Goal: Transaction & Acquisition: Purchase product/service

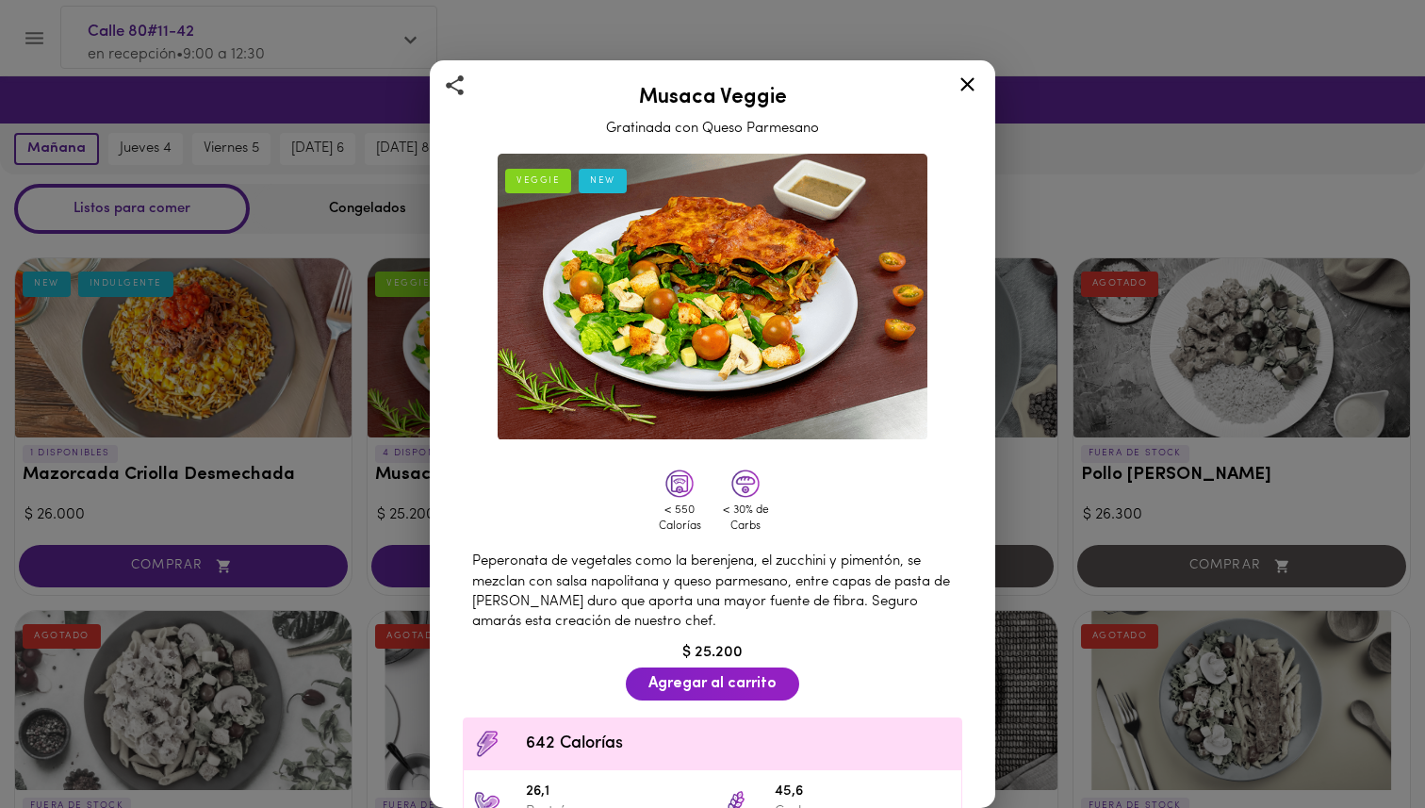
click at [971, 77] on icon at bounding box center [968, 85] width 24 height 24
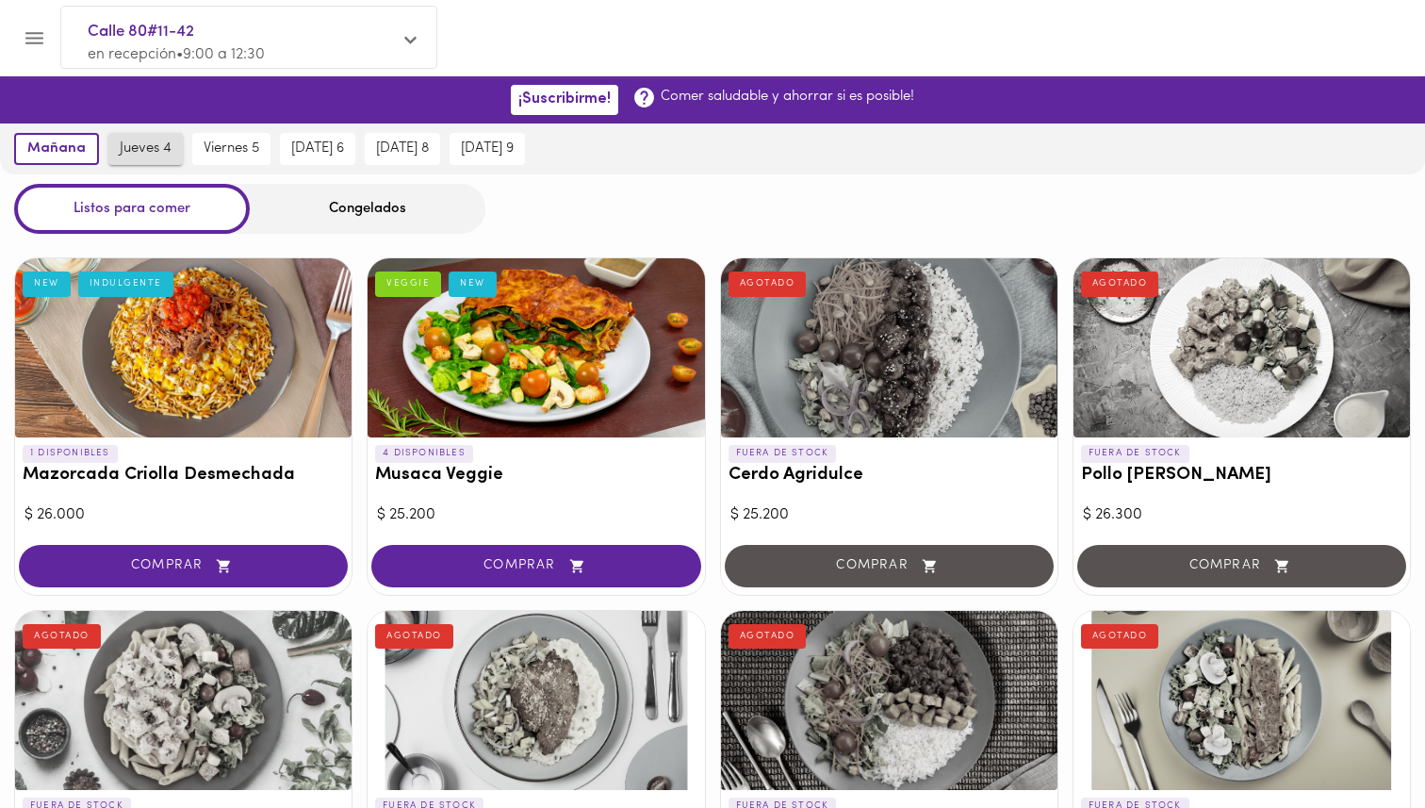
click at [150, 151] on span "jueves 4" at bounding box center [146, 148] width 52 height 17
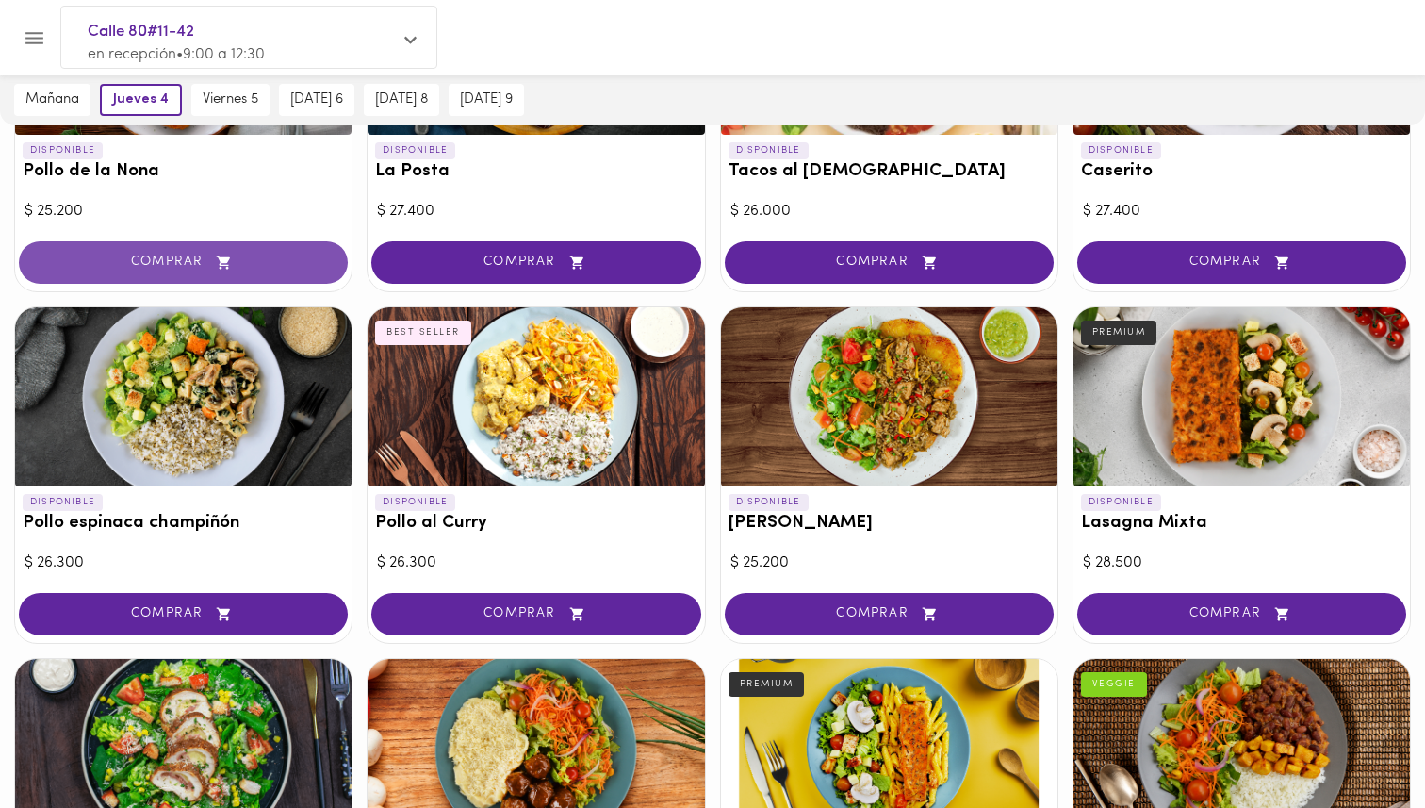
scroll to position [1016, 0]
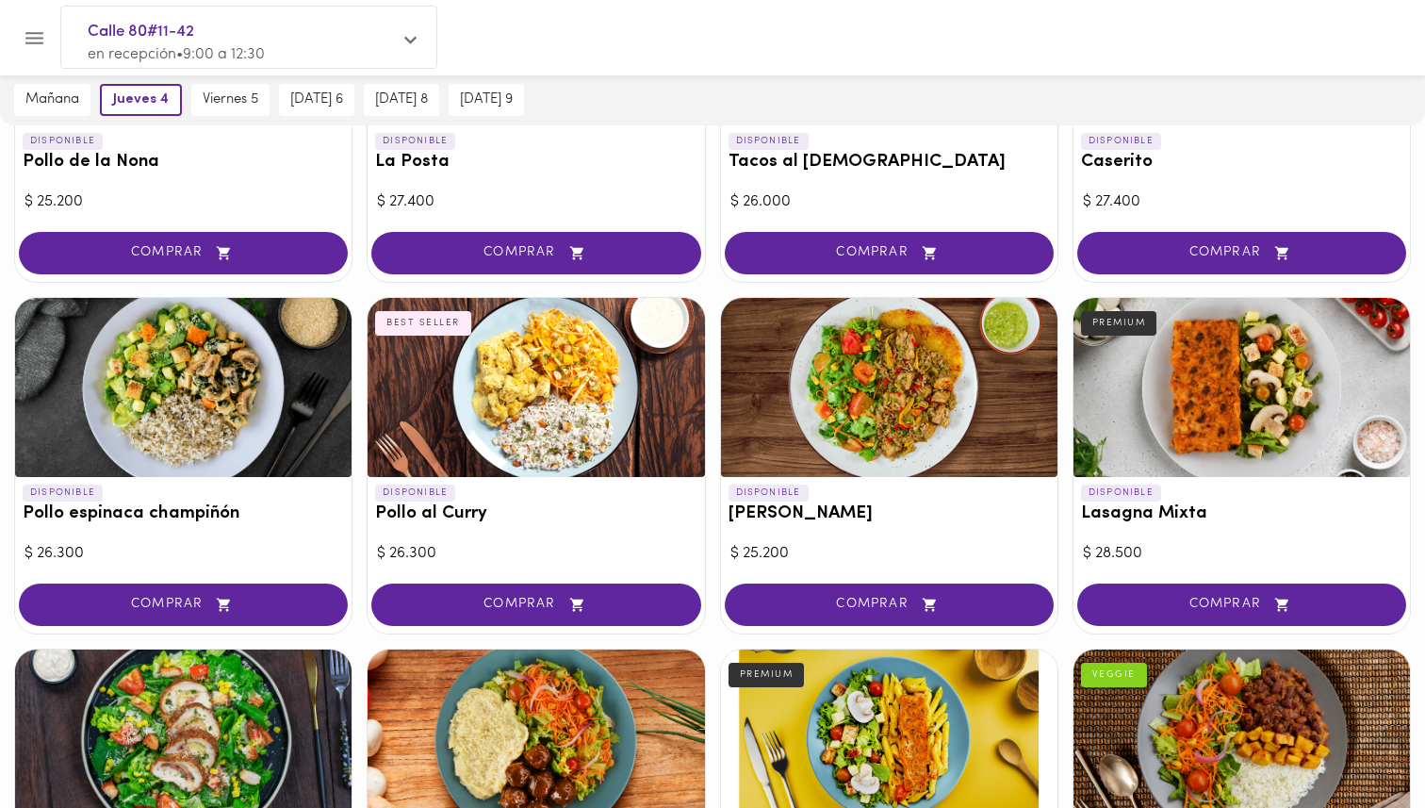
click at [210, 400] on div at bounding box center [183, 387] width 336 height 179
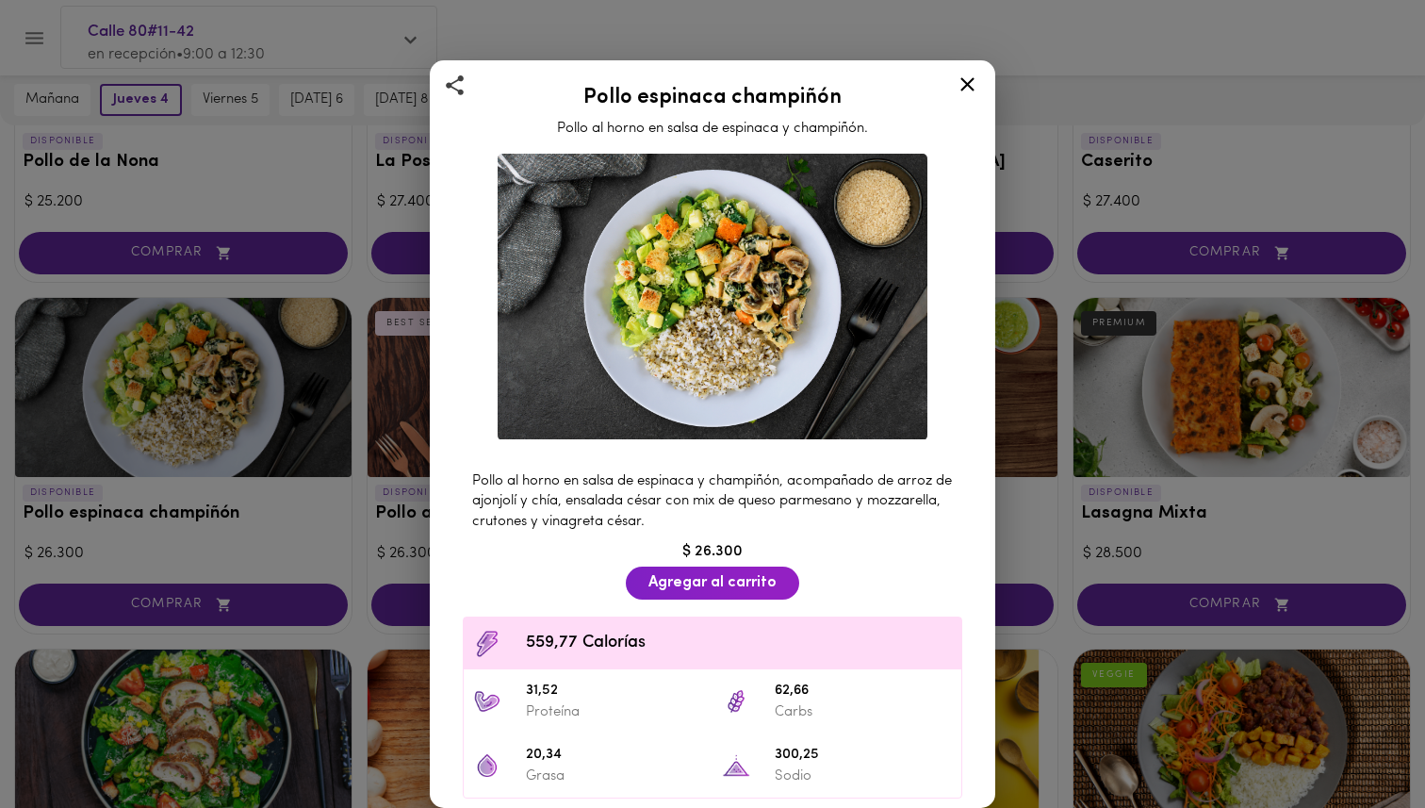
click at [966, 79] on icon at bounding box center [968, 85] width 24 height 24
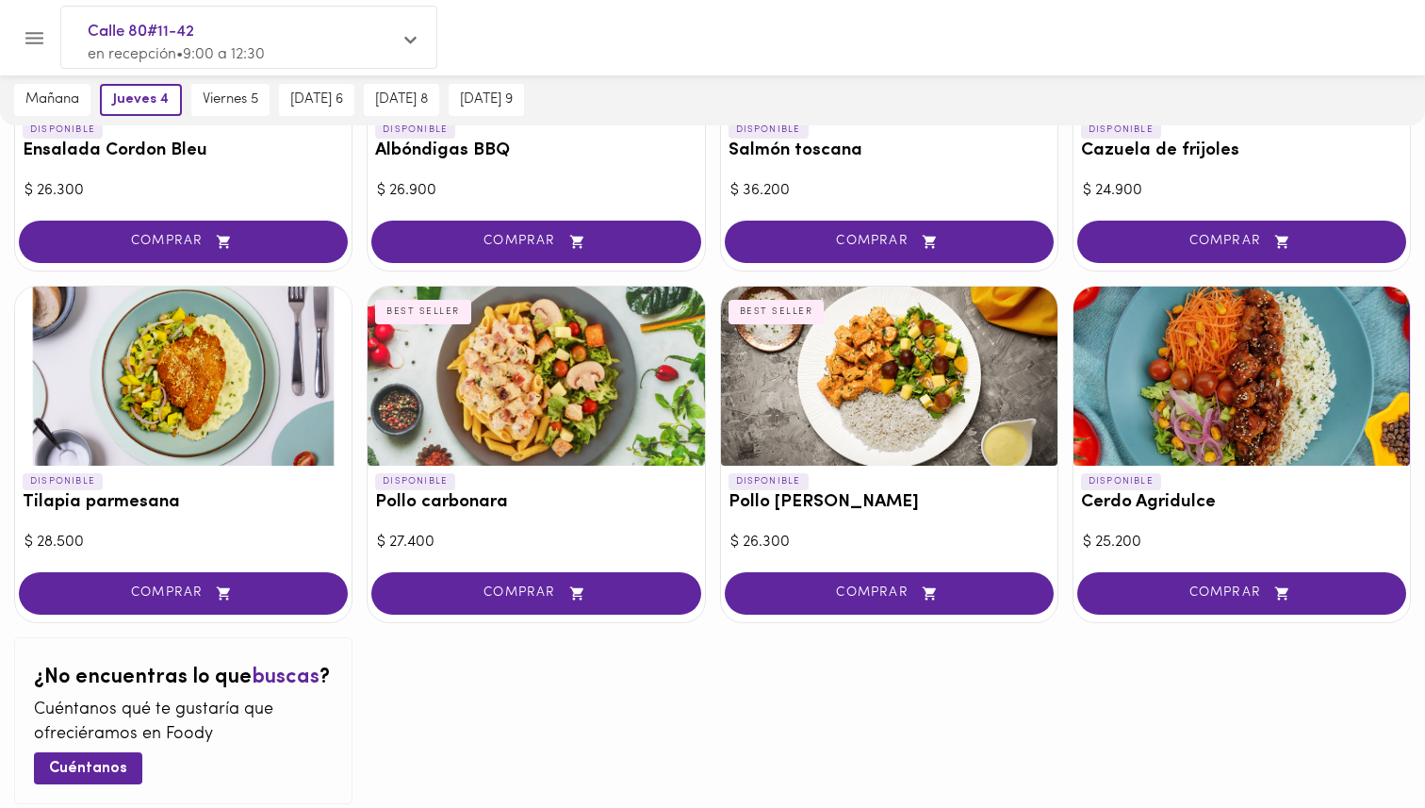
scroll to position [1731, 0]
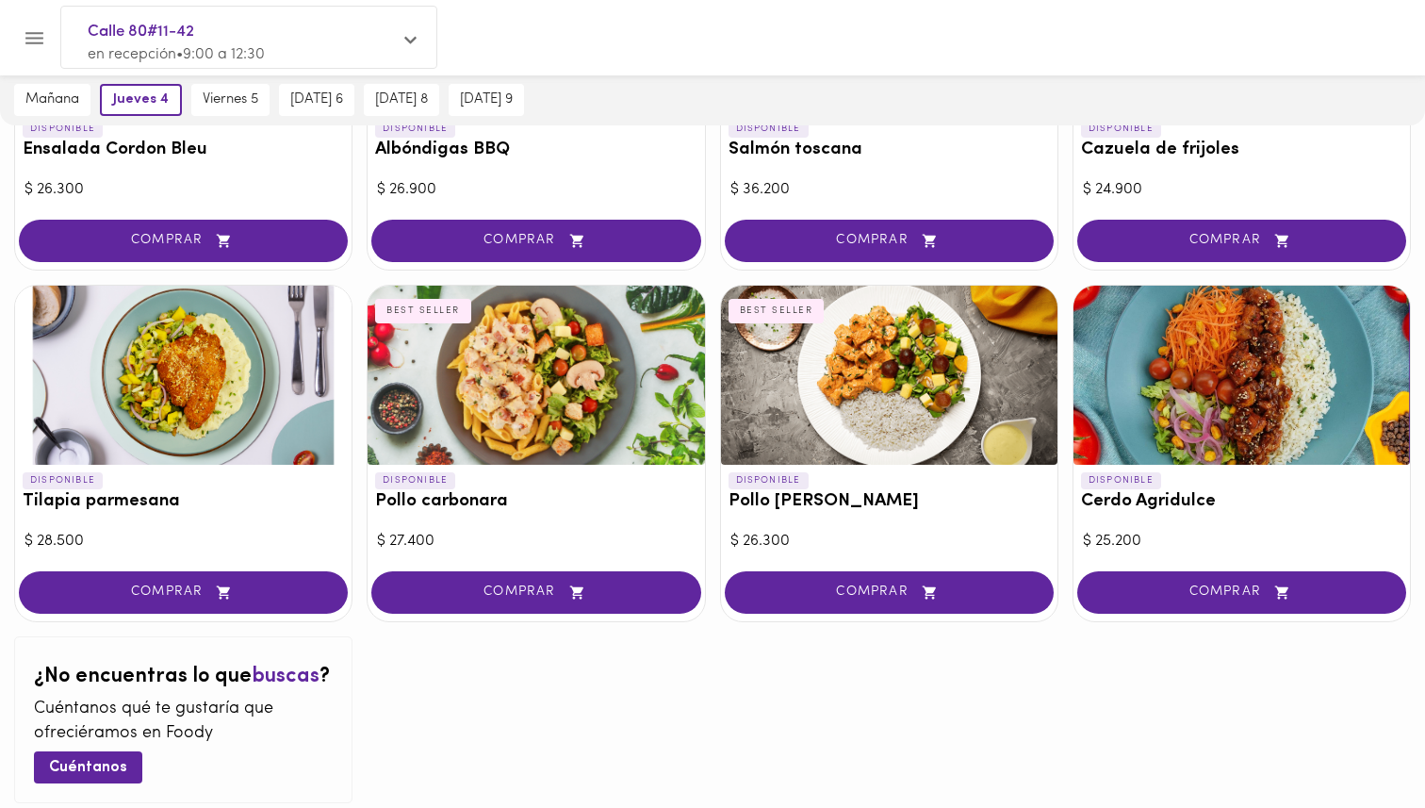
click at [908, 390] on div at bounding box center [889, 375] width 336 height 179
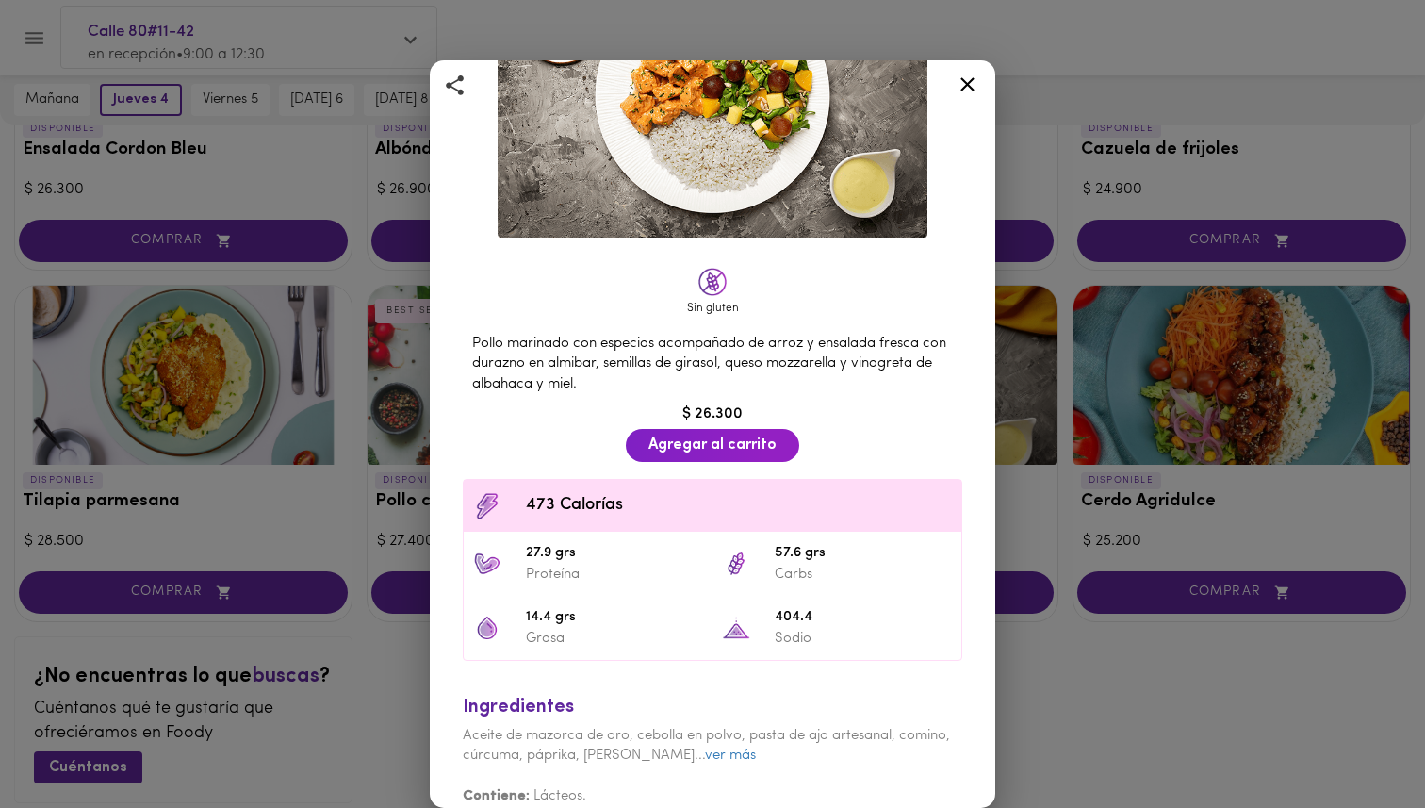
scroll to position [226, 0]
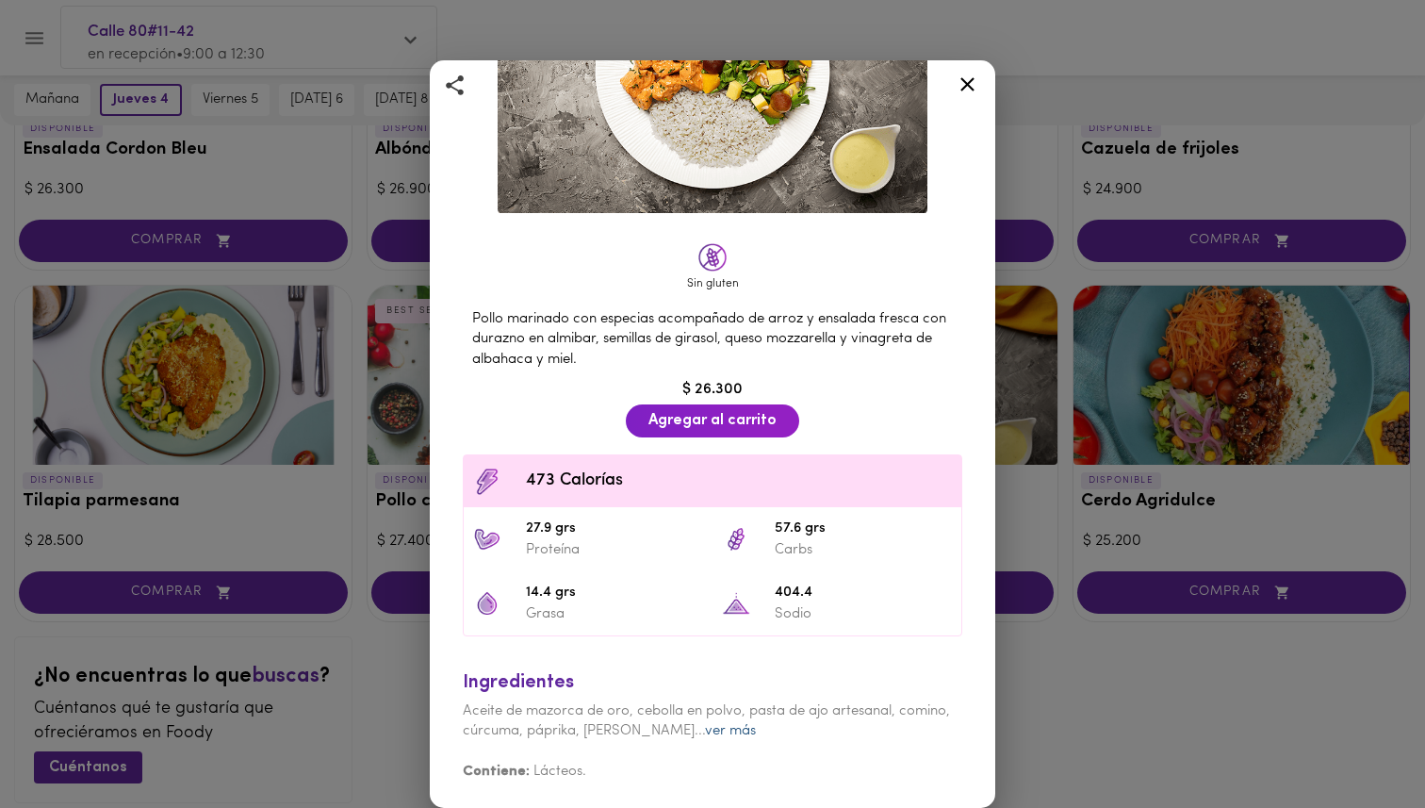
click at [705, 736] on link "ver más" at bounding box center [730, 731] width 51 height 14
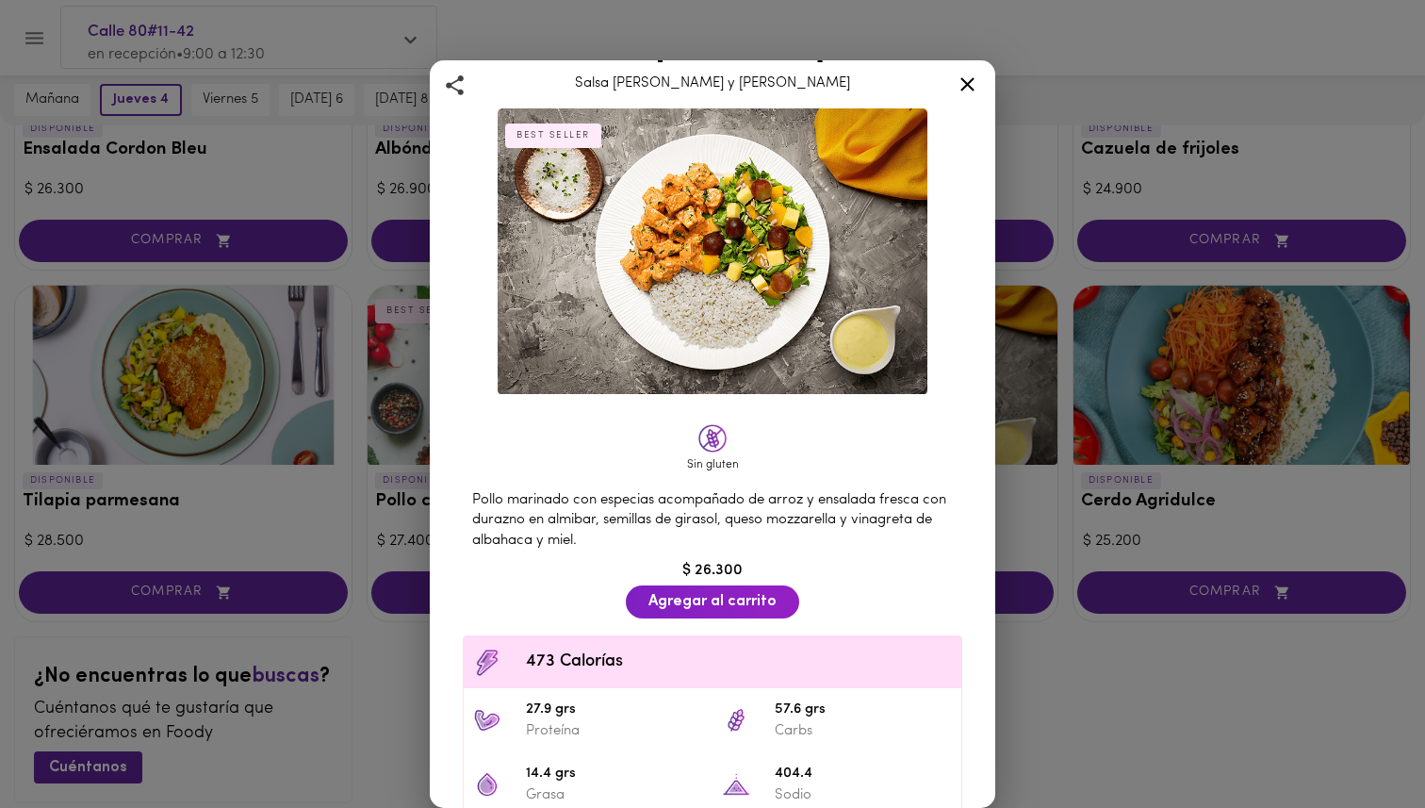
scroll to position [41, 0]
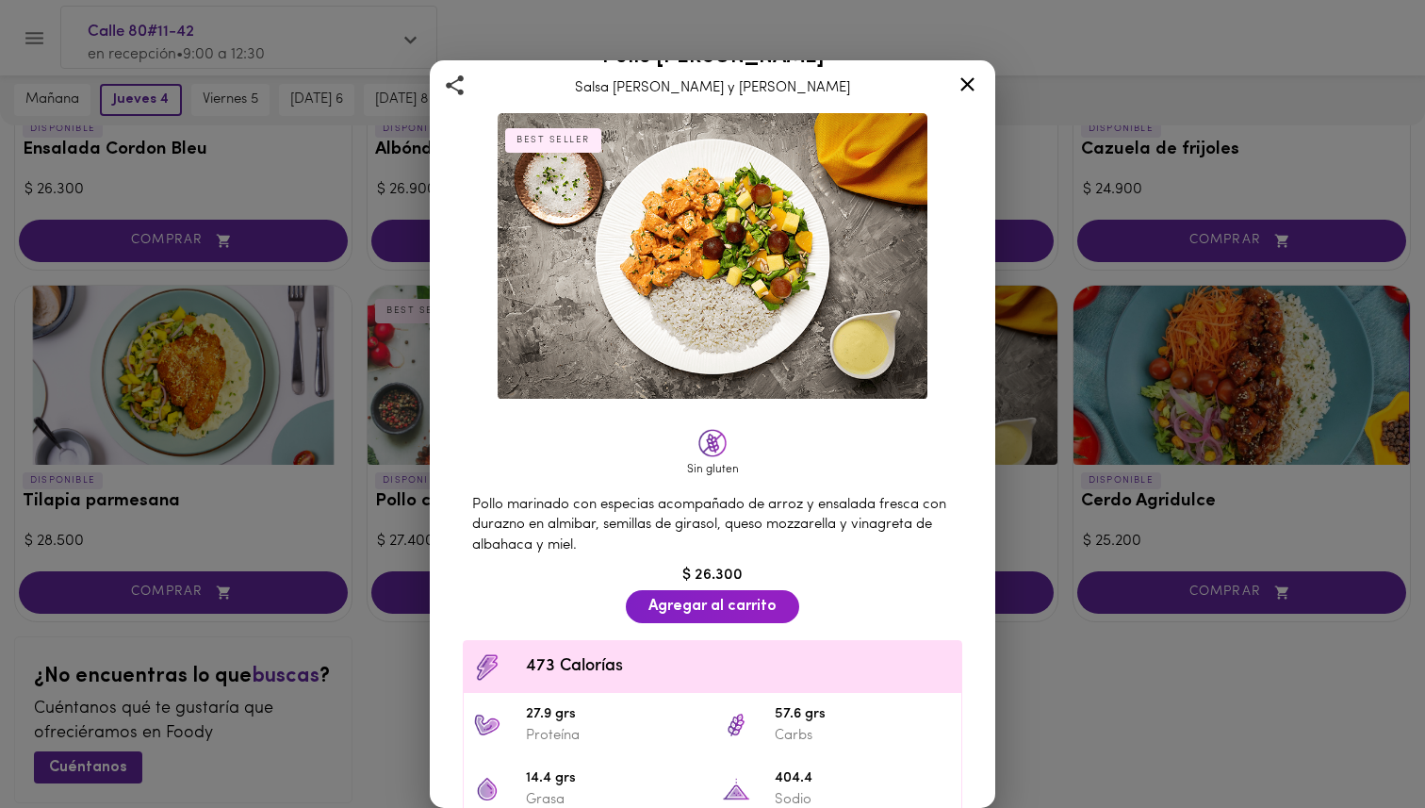
click at [971, 82] on icon at bounding box center [968, 85] width 24 height 24
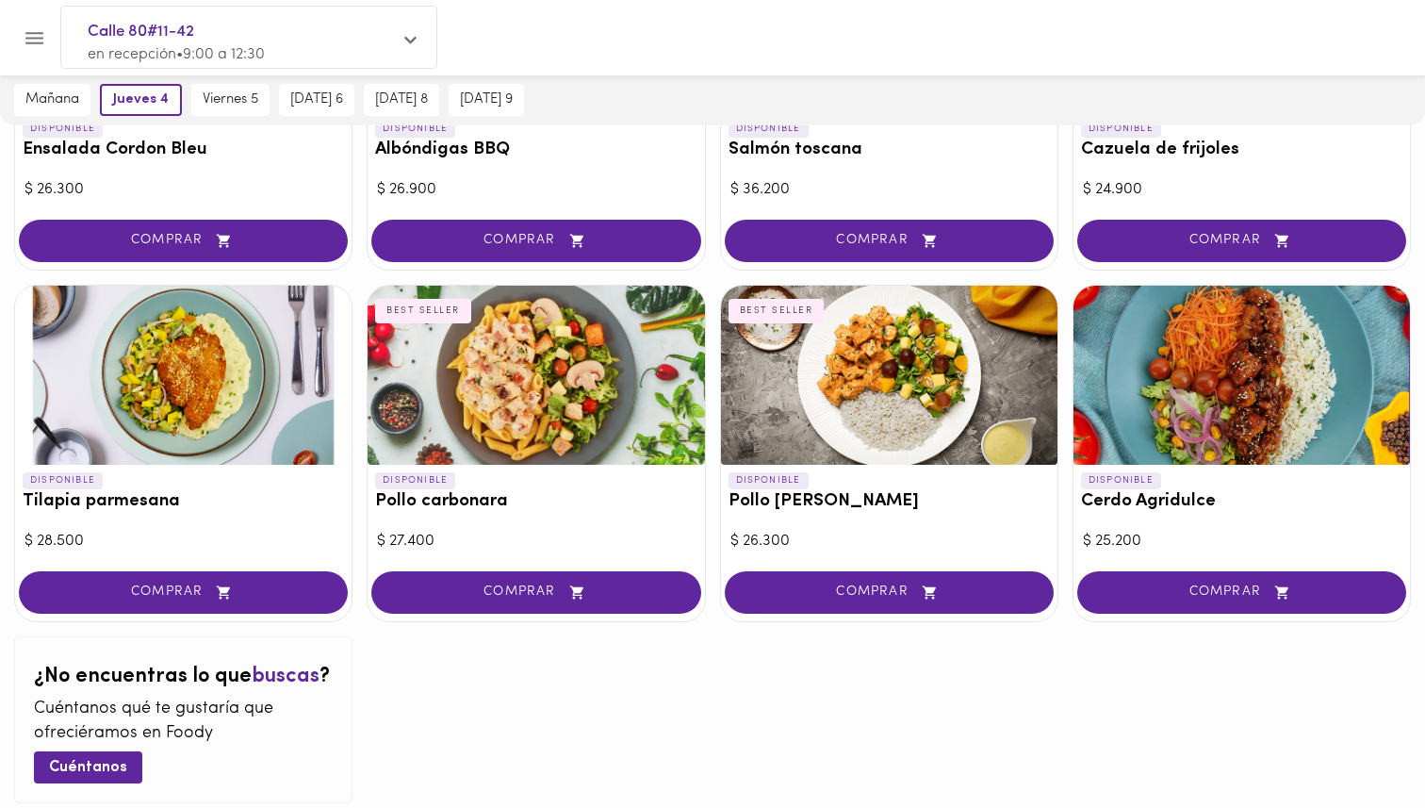
click at [180, 409] on div at bounding box center [183, 375] width 336 height 179
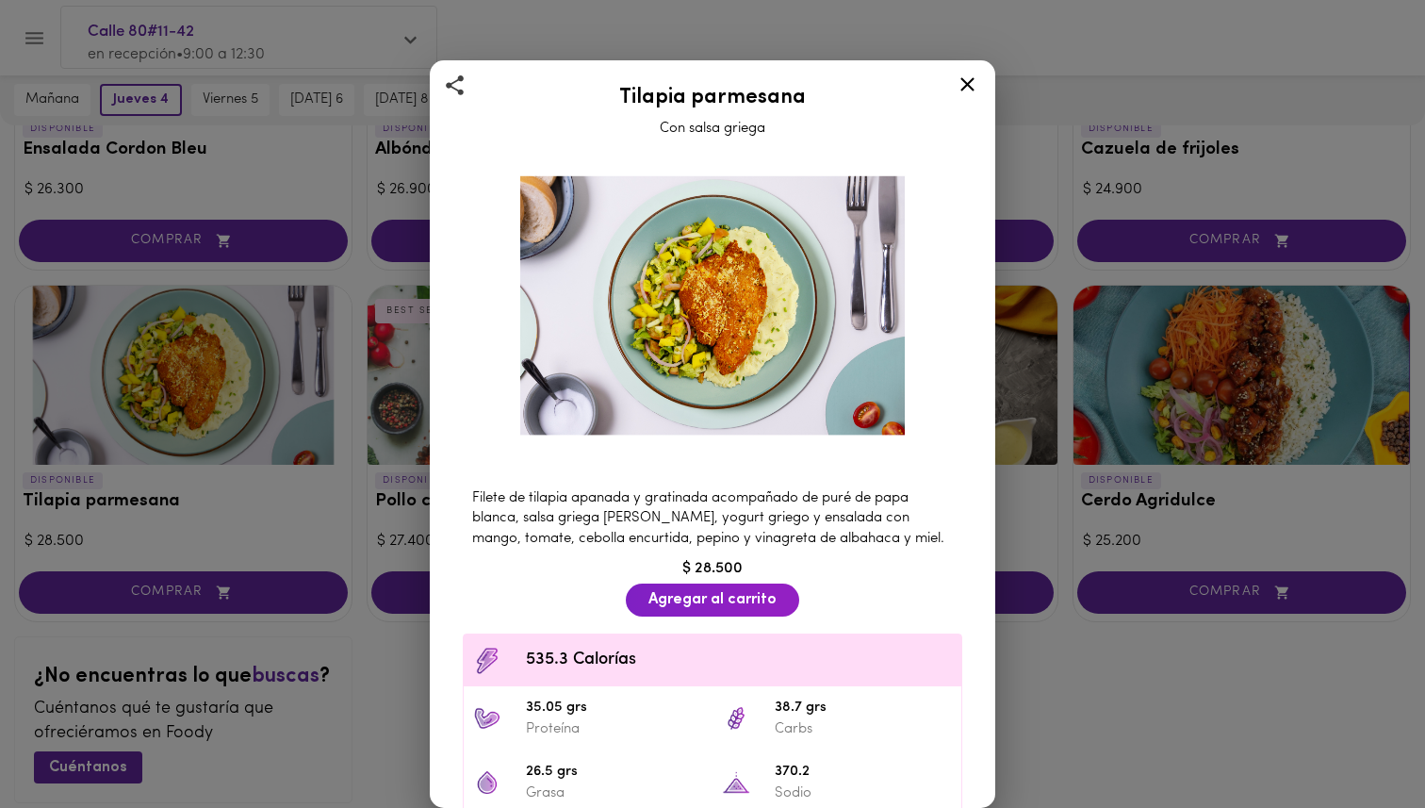
click at [964, 78] on icon at bounding box center [968, 85] width 24 height 24
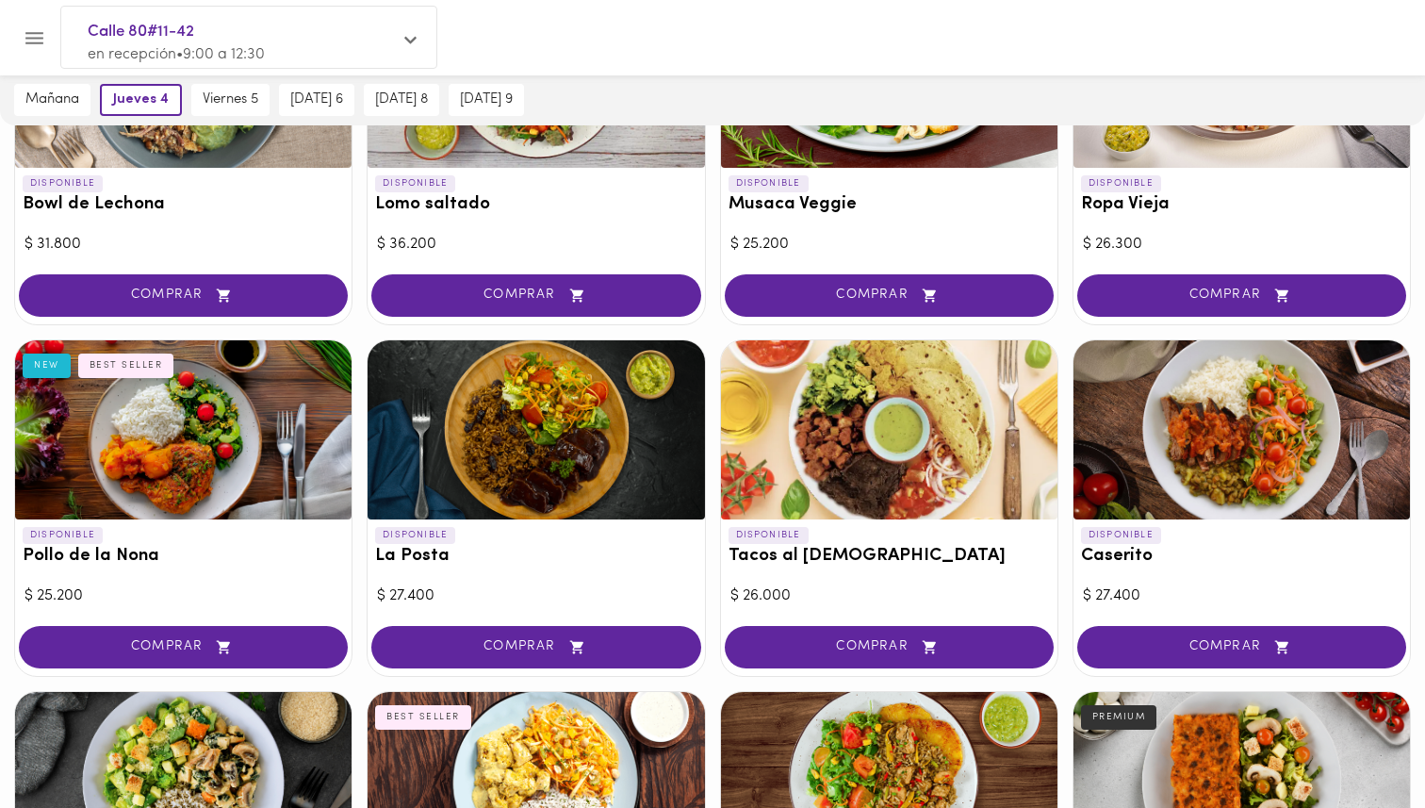
scroll to position [615, 0]
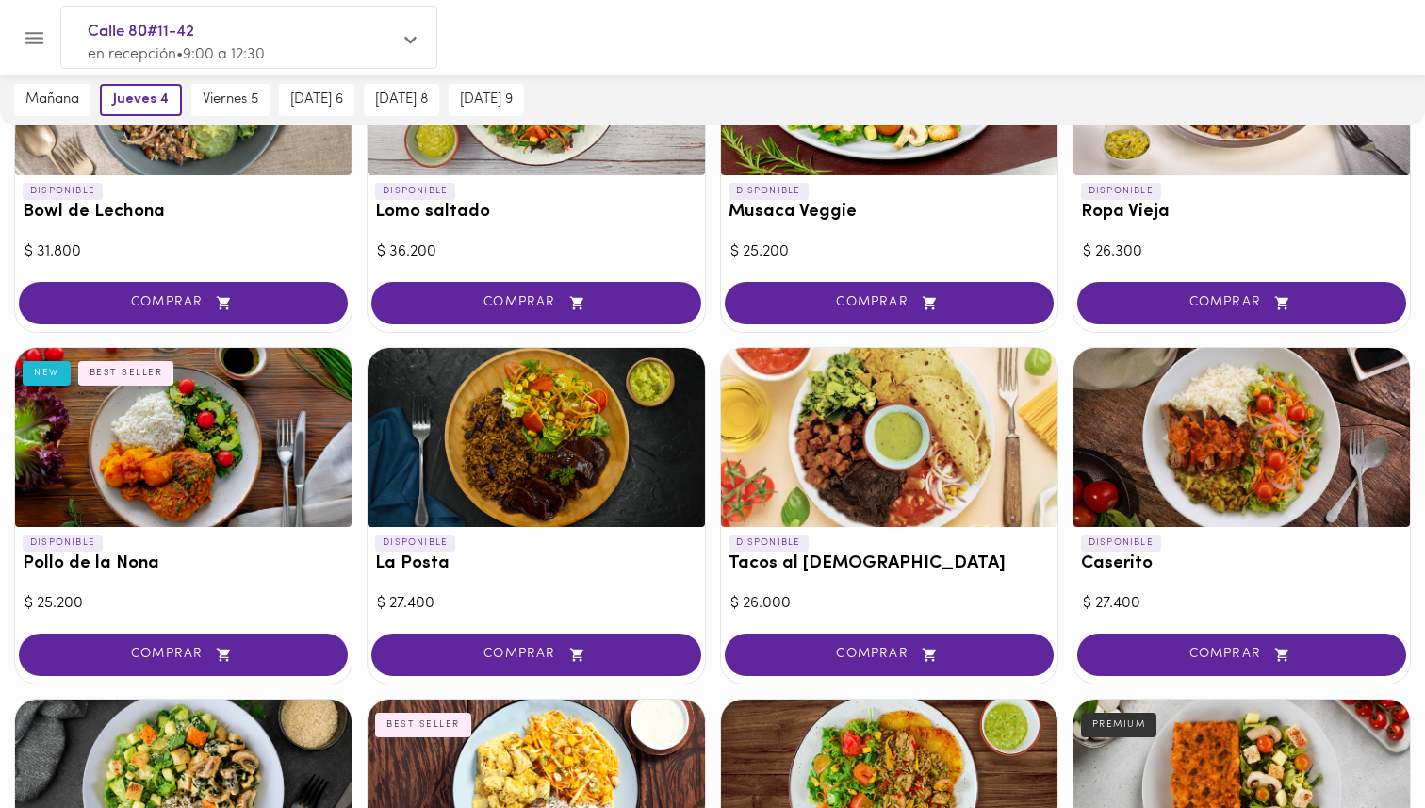
click at [229, 434] on div at bounding box center [183, 437] width 336 height 179
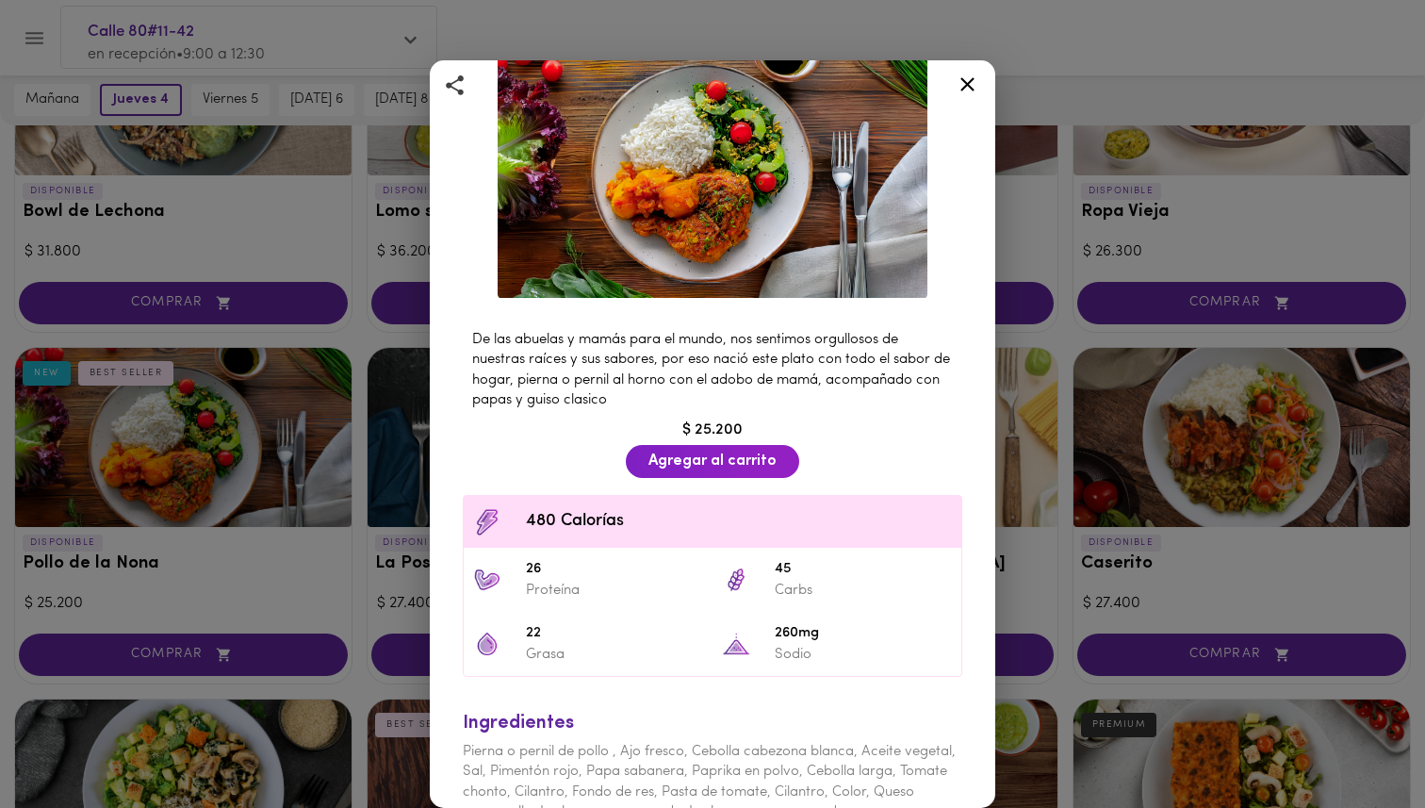
scroll to position [144, 0]
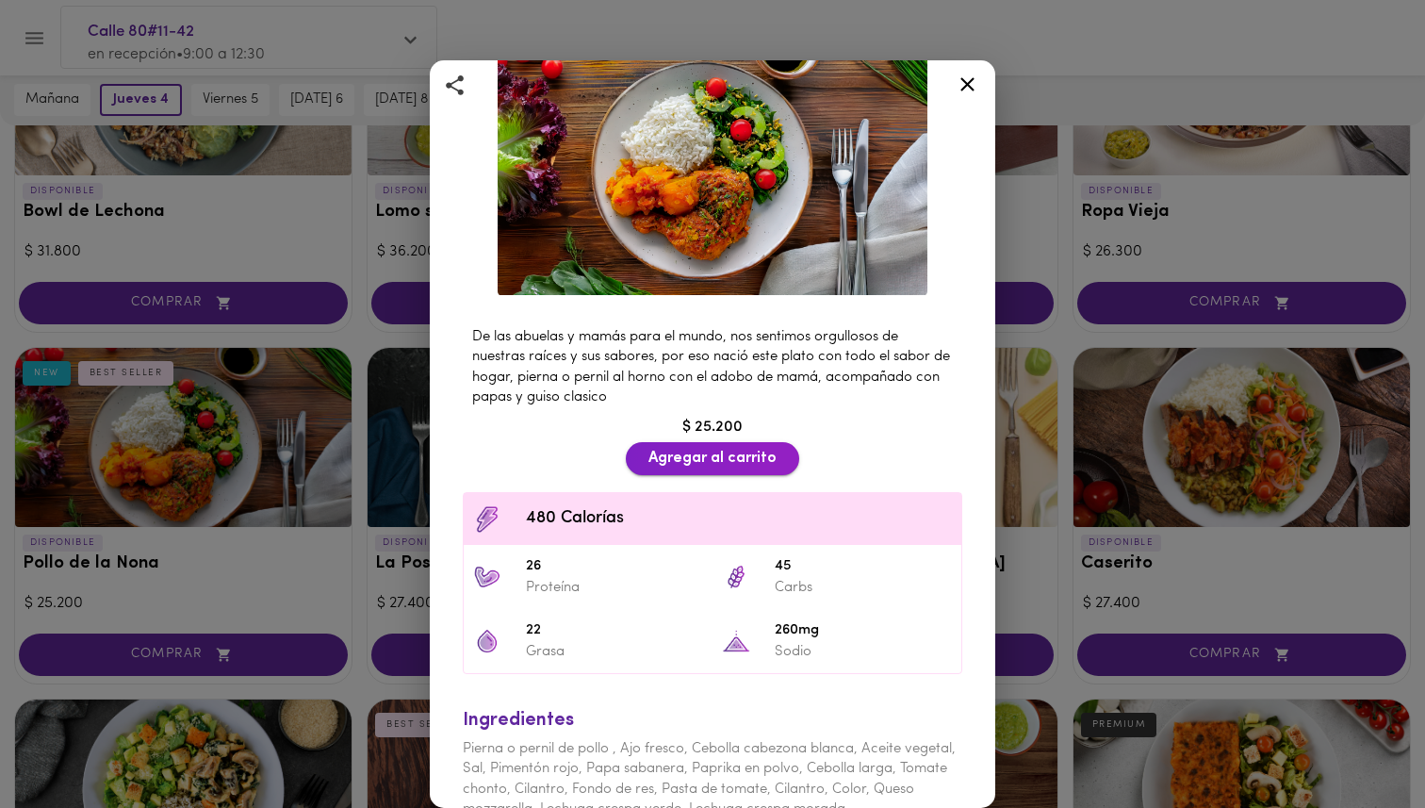
click at [718, 455] on span "Agregar al carrito" at bounding box center [712, 459] width 128 height 18
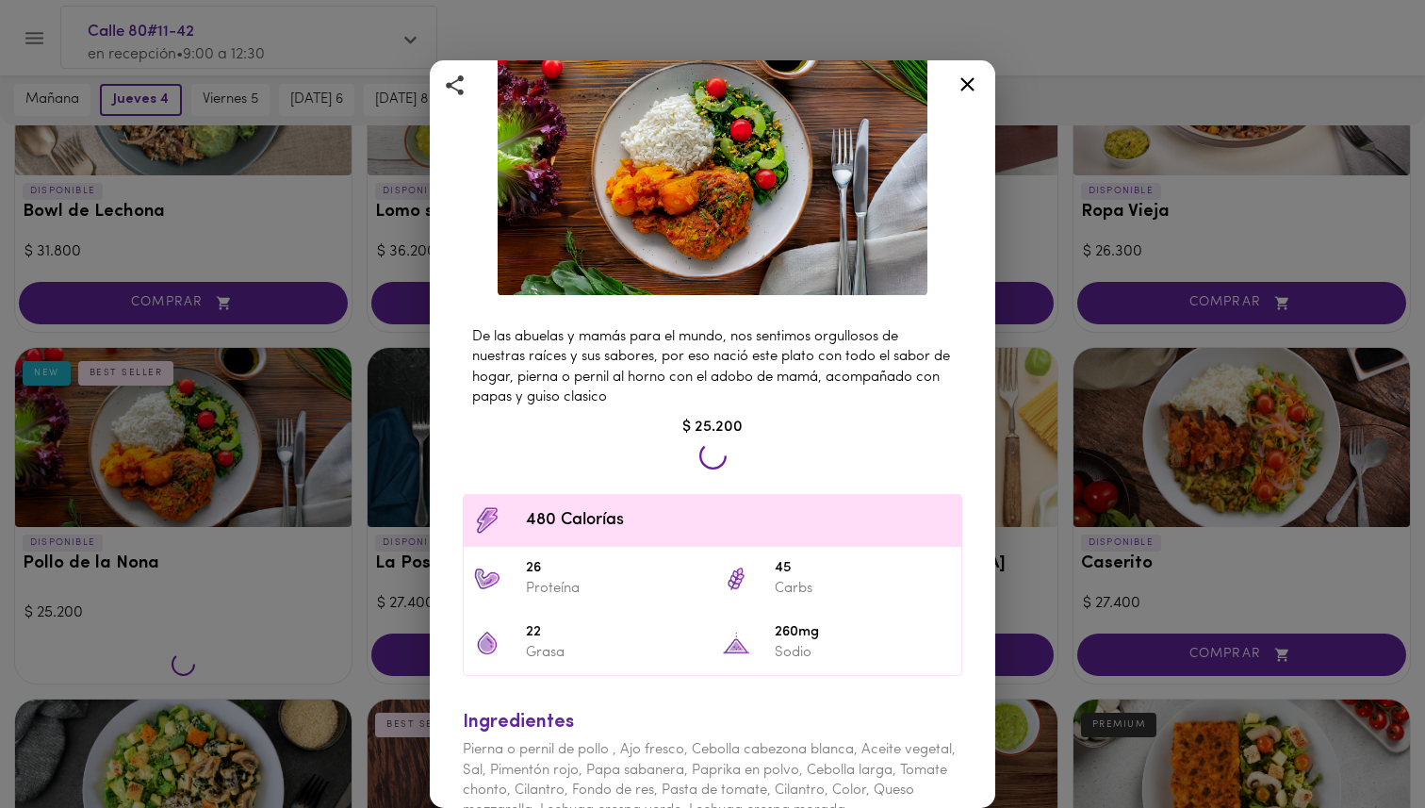
scroll to position [615, 0]
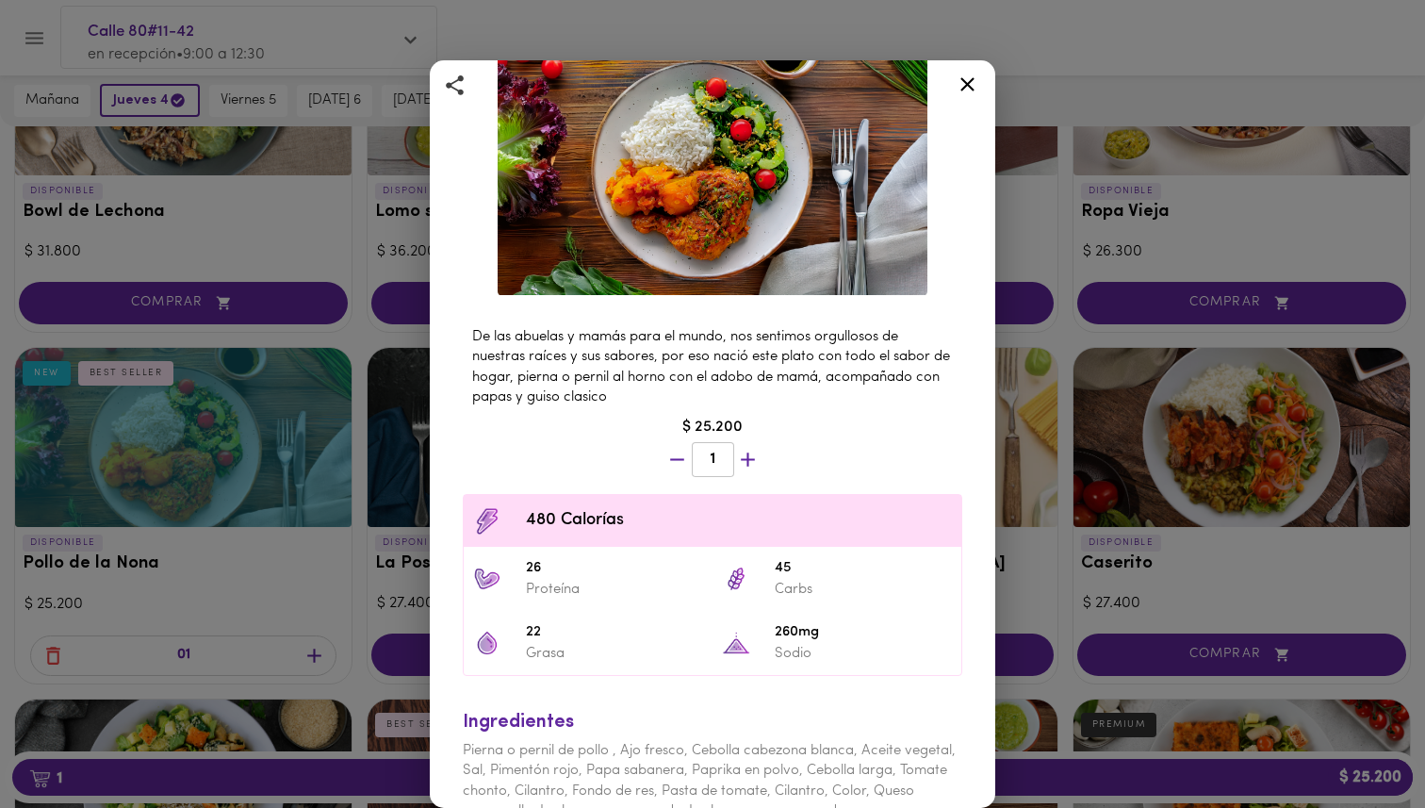
click at [964, 94] on icon at bounding box center [968, 85] width 24 height 24
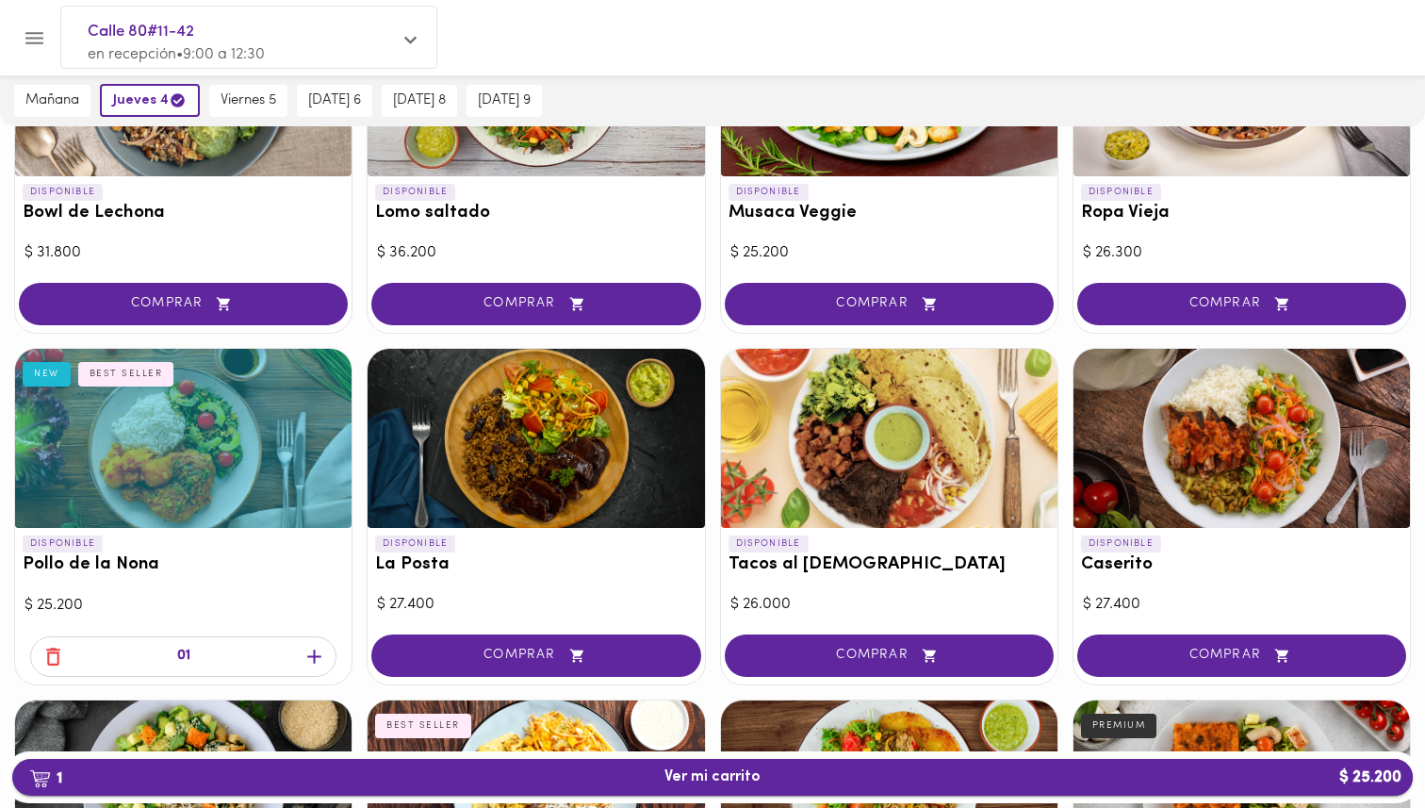
click at [732, 765] on button "1 Ver mi carrito $ 25.200" at bounding box center [712, 777] width 1401 height 37
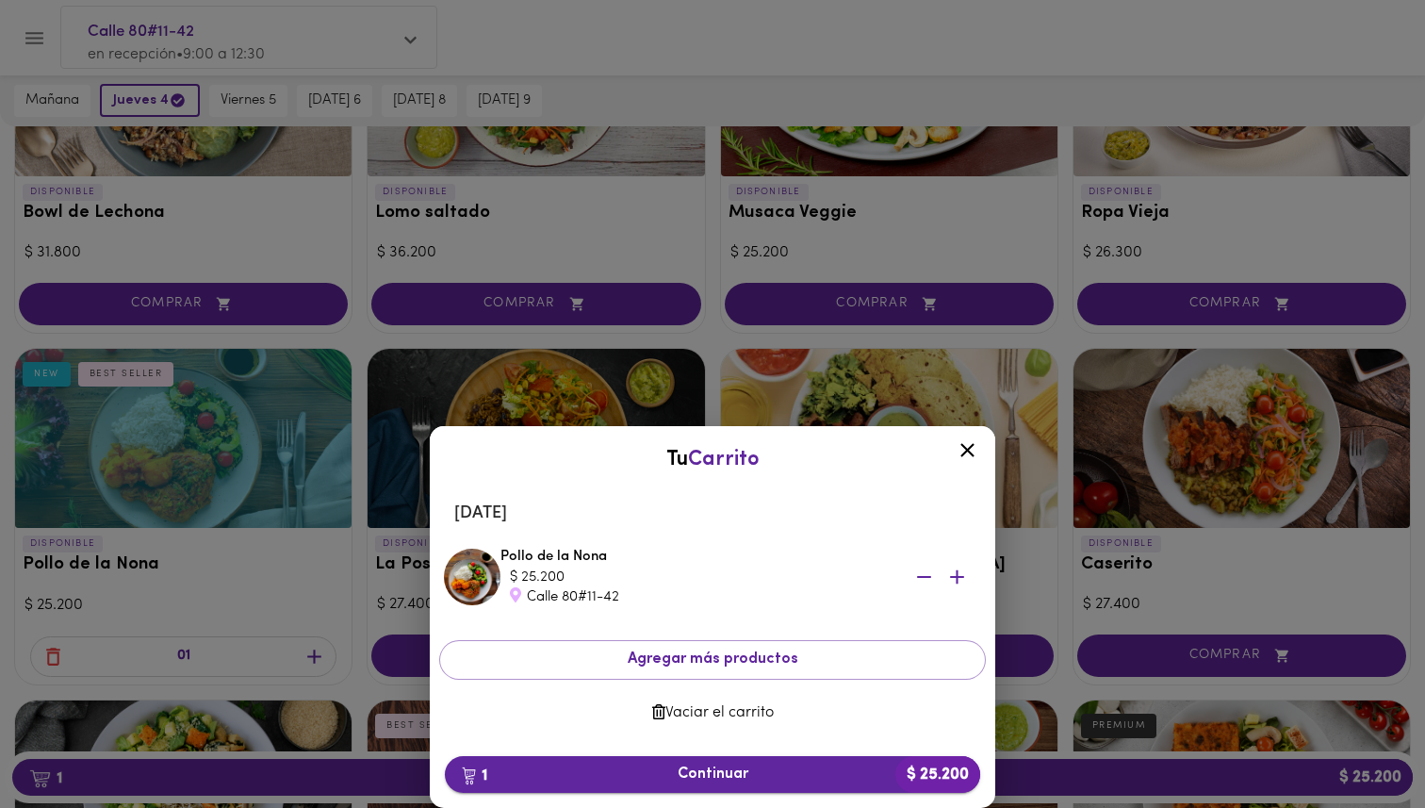
click at [756, 779] on span "1 Continuar $ 25.200" at bounding box center [712, 774] width 505 height 18
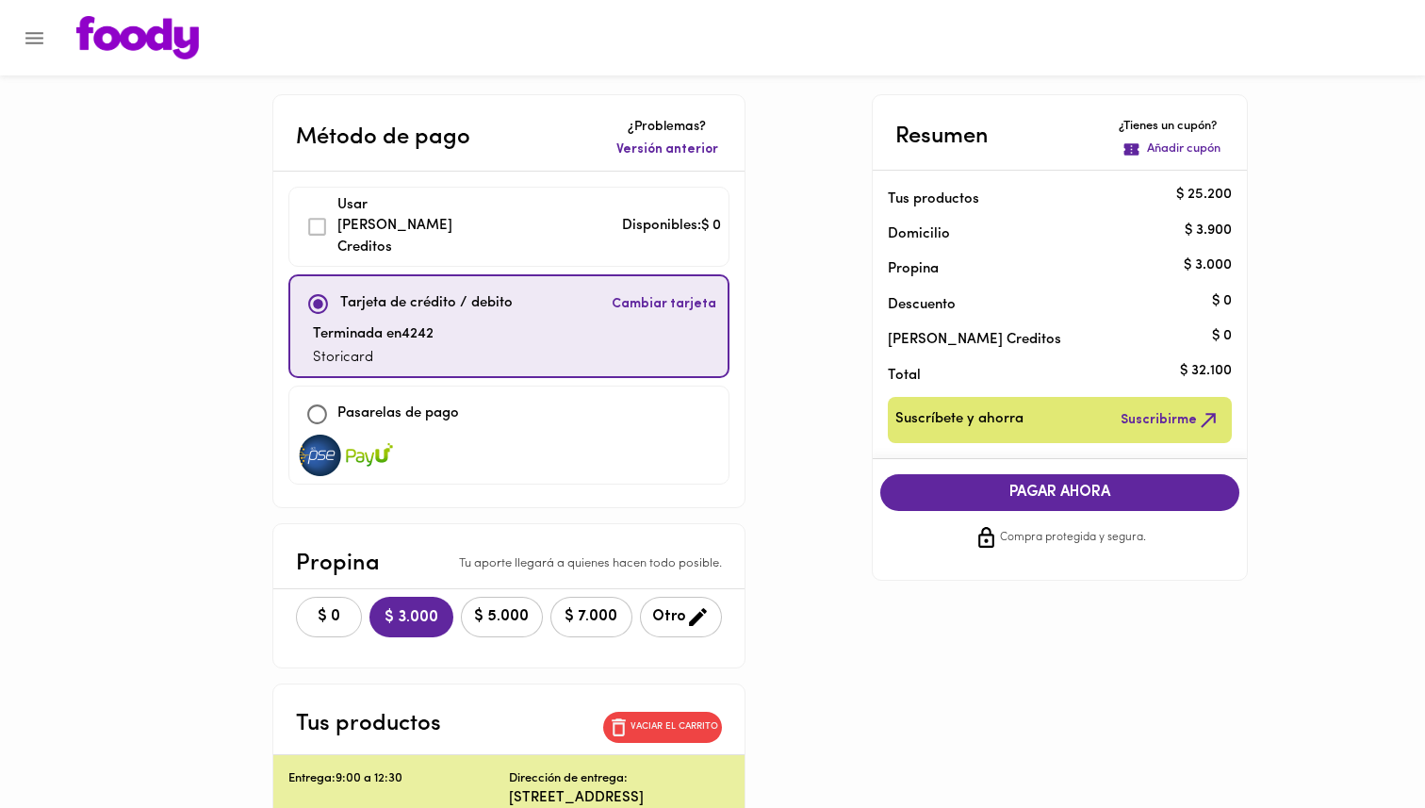
click at [300, 605] on button "$ 0" at bounding box center [329, 617] width 66 height 41
click at [1122, 496] on span "PAGAR AHORA" at bounding box center [1060, 493] width 322 height 18
